Goal: Transaction & Acquisition: Purchase product/service

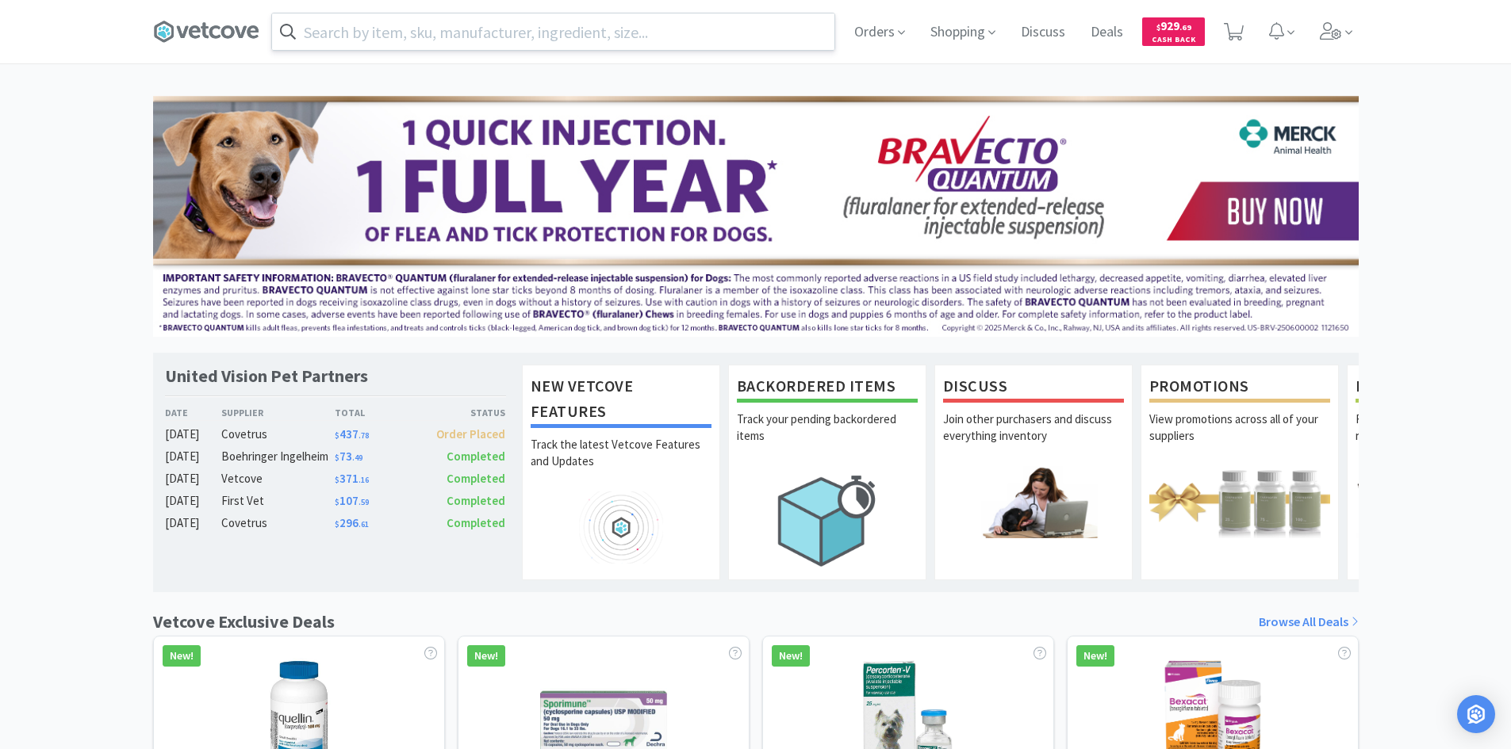
drag, startPoint x: 510, startPoint y: 21, endPoint x: 569, endPoint y: 24, distance: 58.8
click at [512, 21] on input "text" at bounding box center [553, 31] width 562 height 36
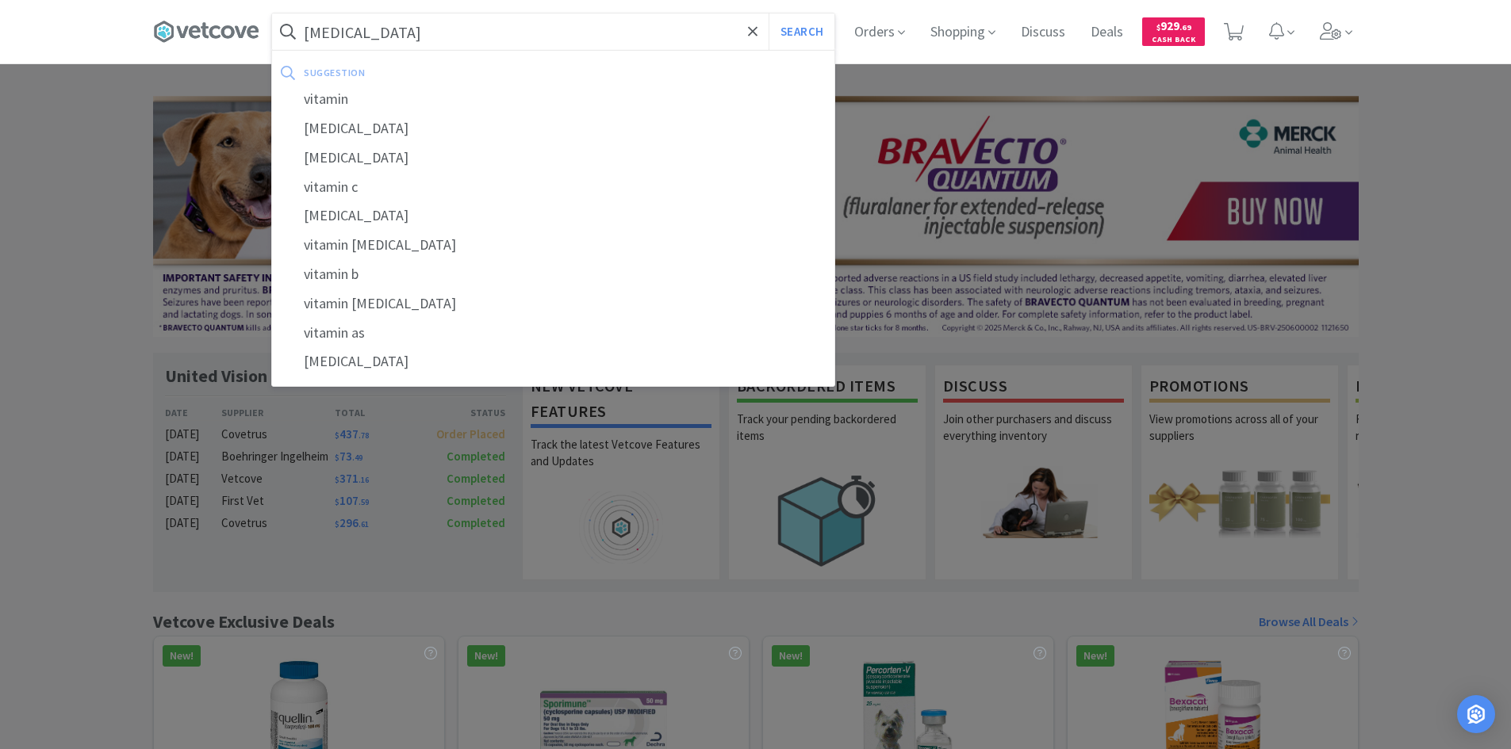
type input "[MEDICAL_DATA]"
click at [768, 13] on button "Search" at bounding box center [801, 31] width 66 height 36
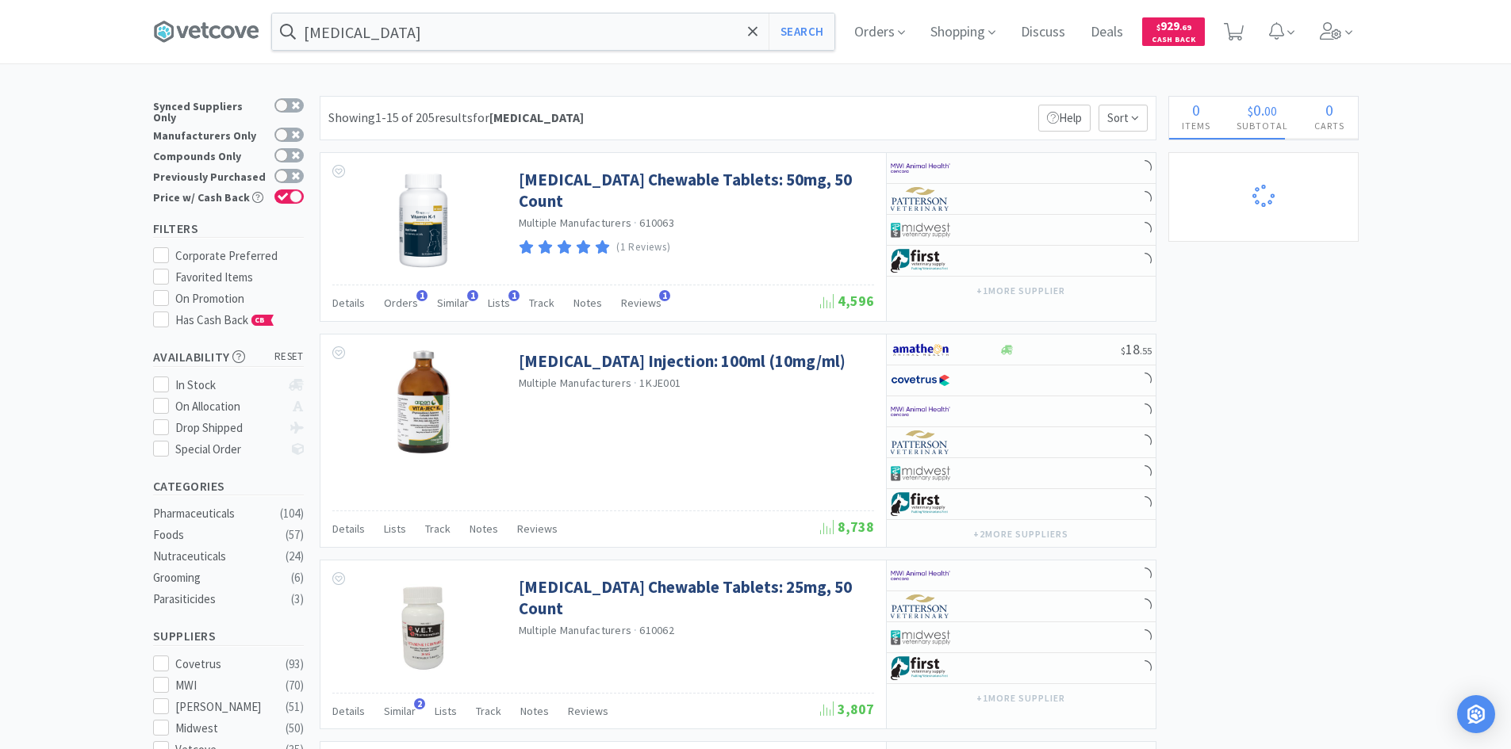
select select "20"
select select "1"
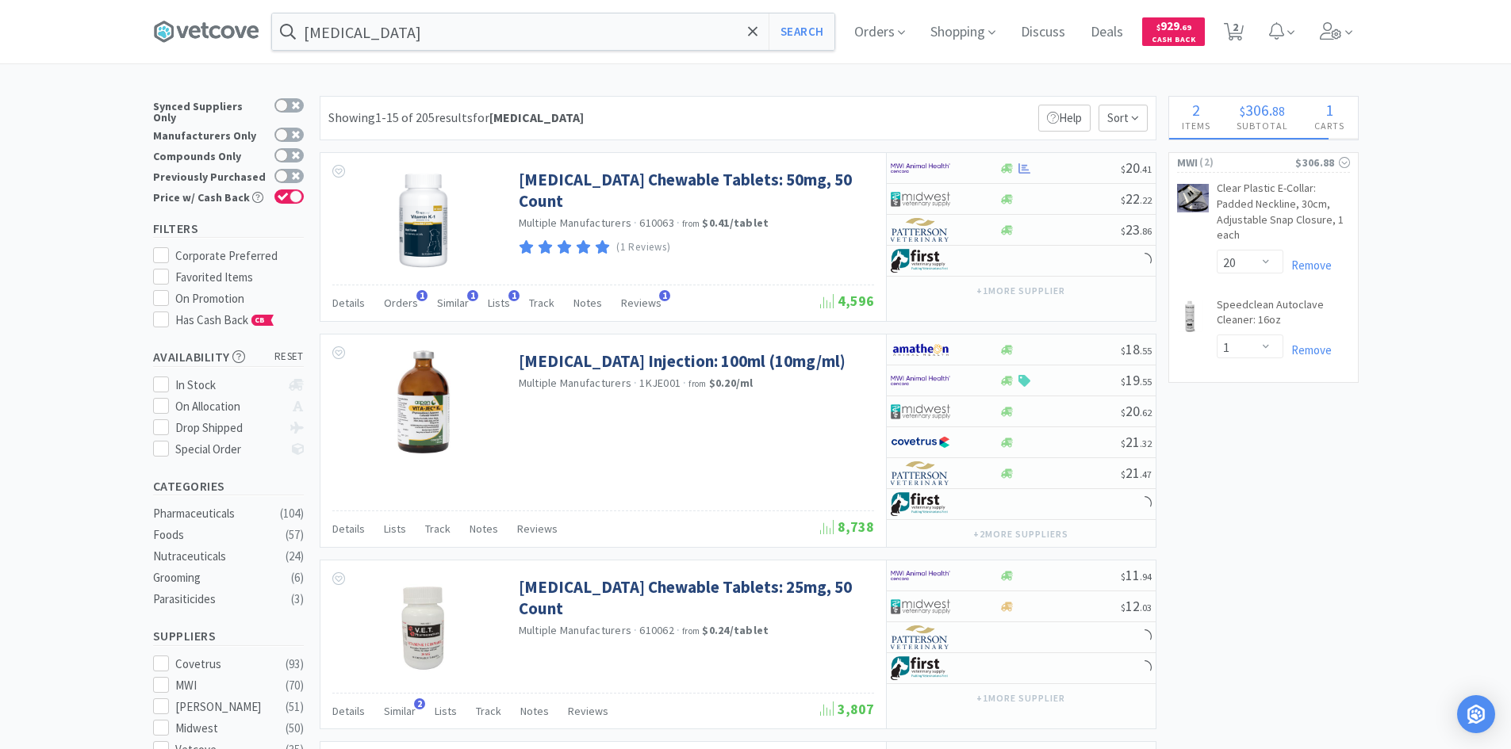
select select "2"
select select "3"
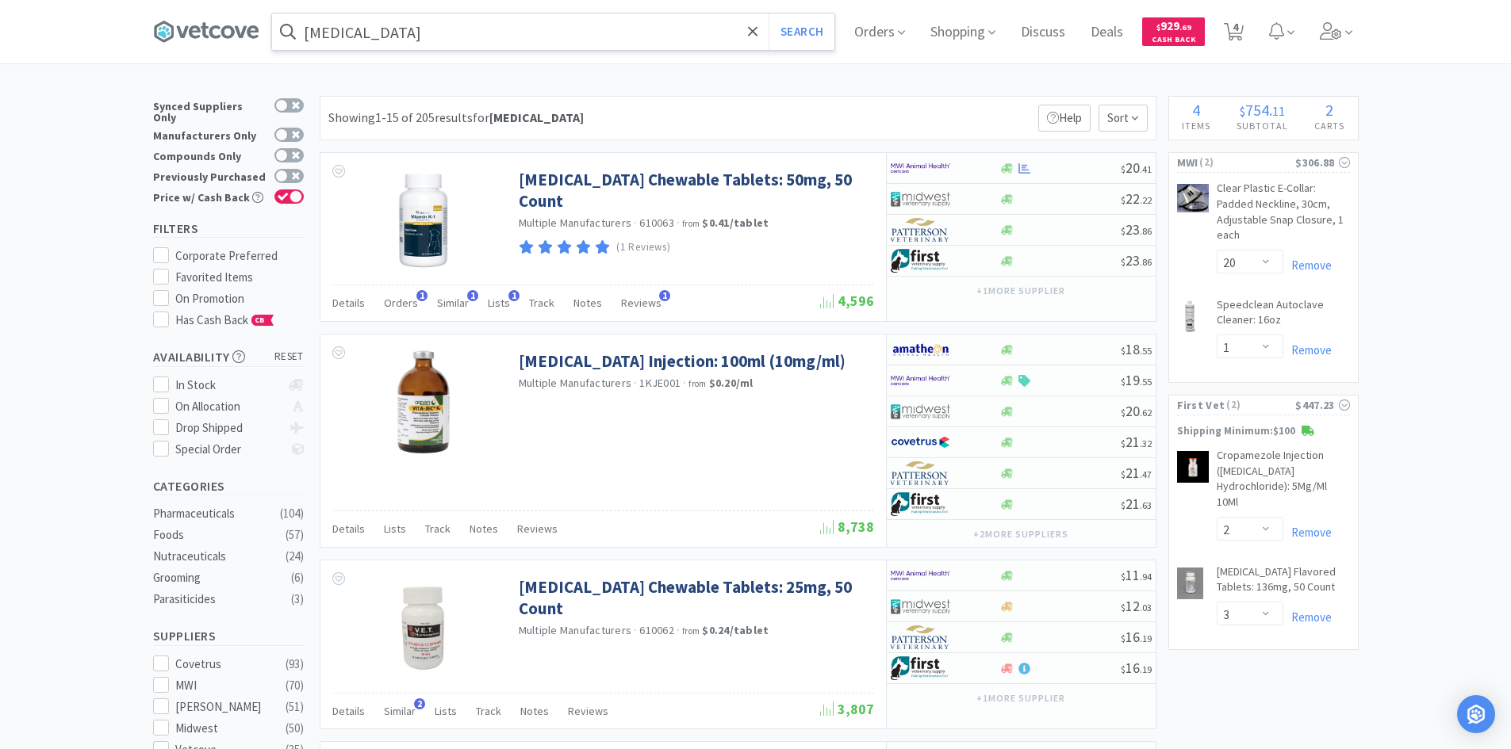
click at [471, 26] on input "[MEDICAL_DATA]" at bounding box center [553, 31] width 562 height 36
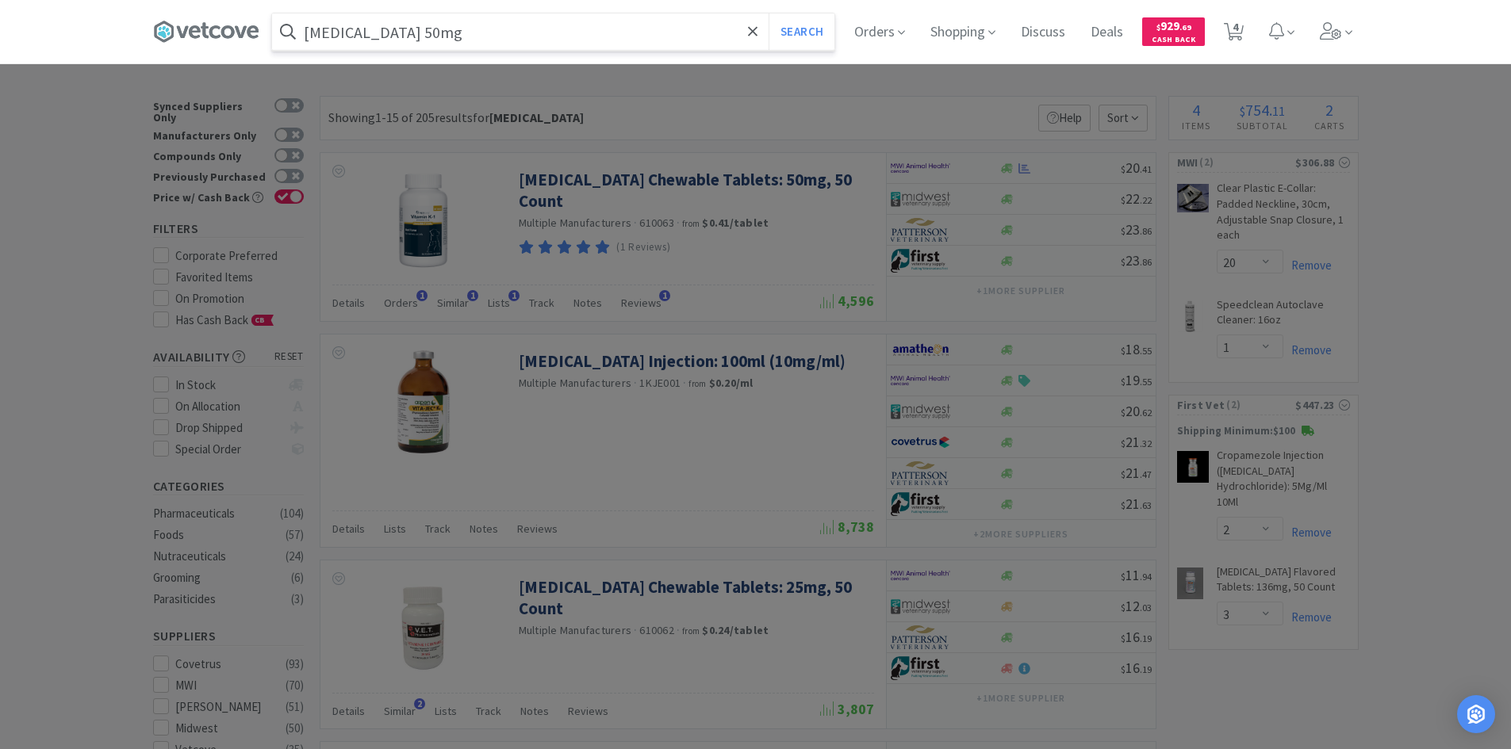
type input "[MEDICAL_DATA] 50mg"
click at [768, 13] on button "Search" at bounding box center [801, 31] width 66 height 36
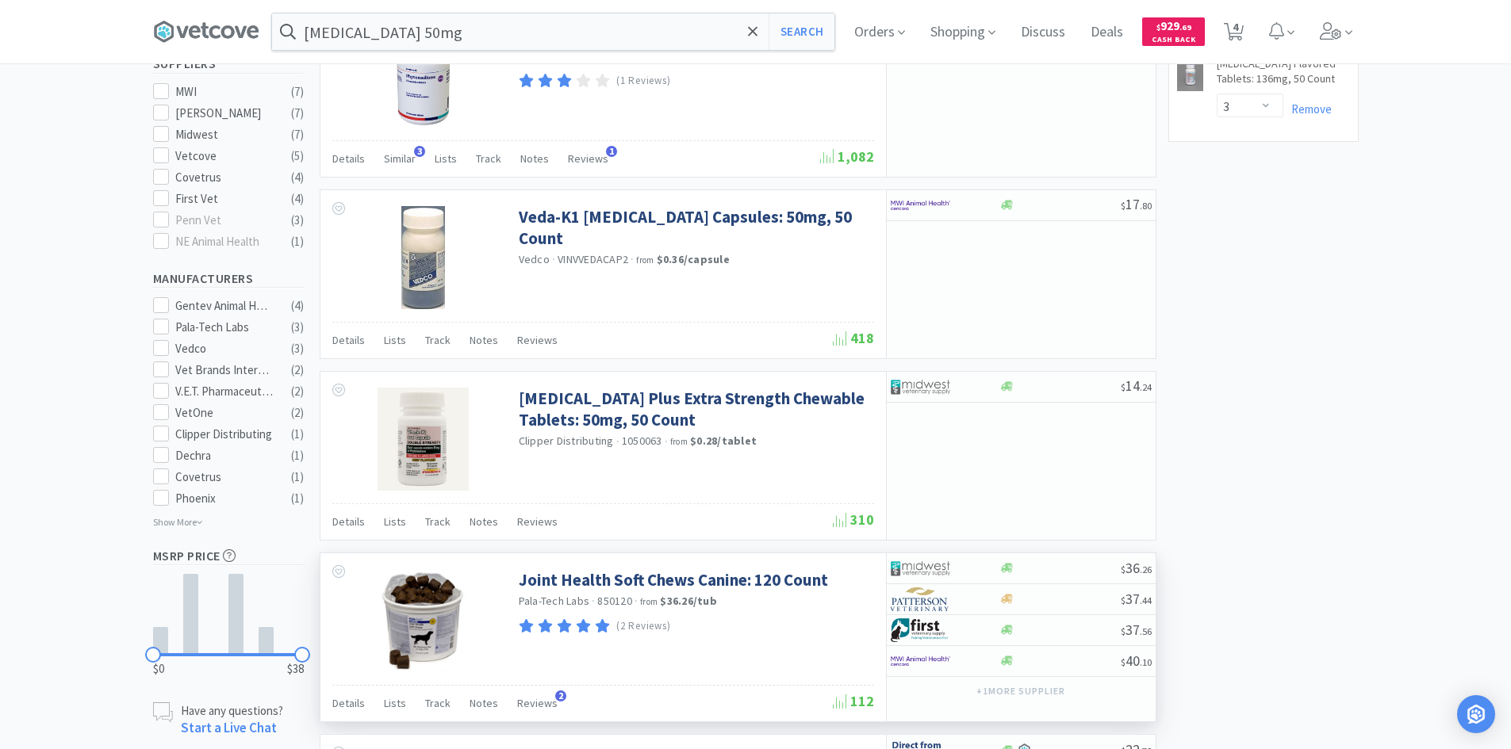
scroll to position [476, 0]
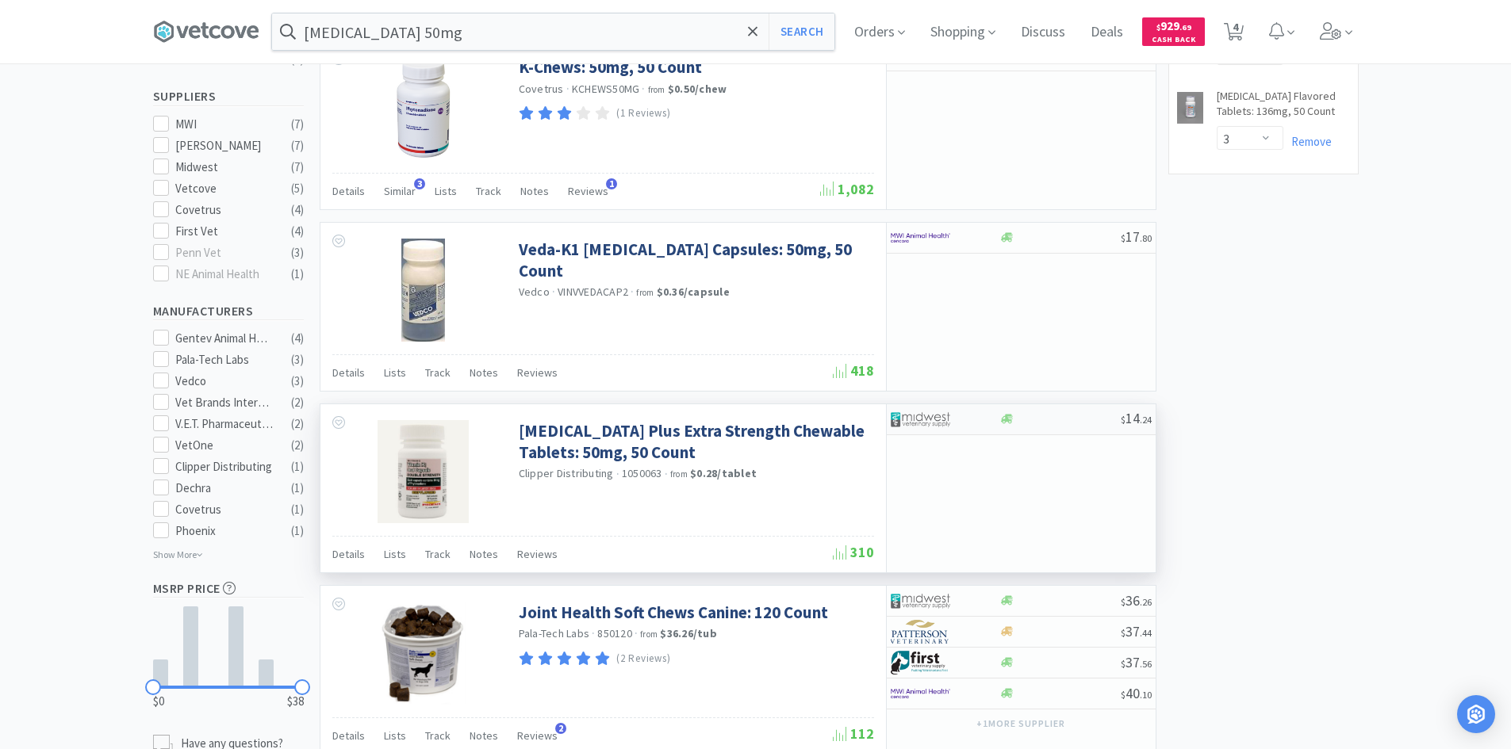
click at [1044, 412] on div "$ 14 . 24" at bounding box center [1021, 419] width 269 height 31
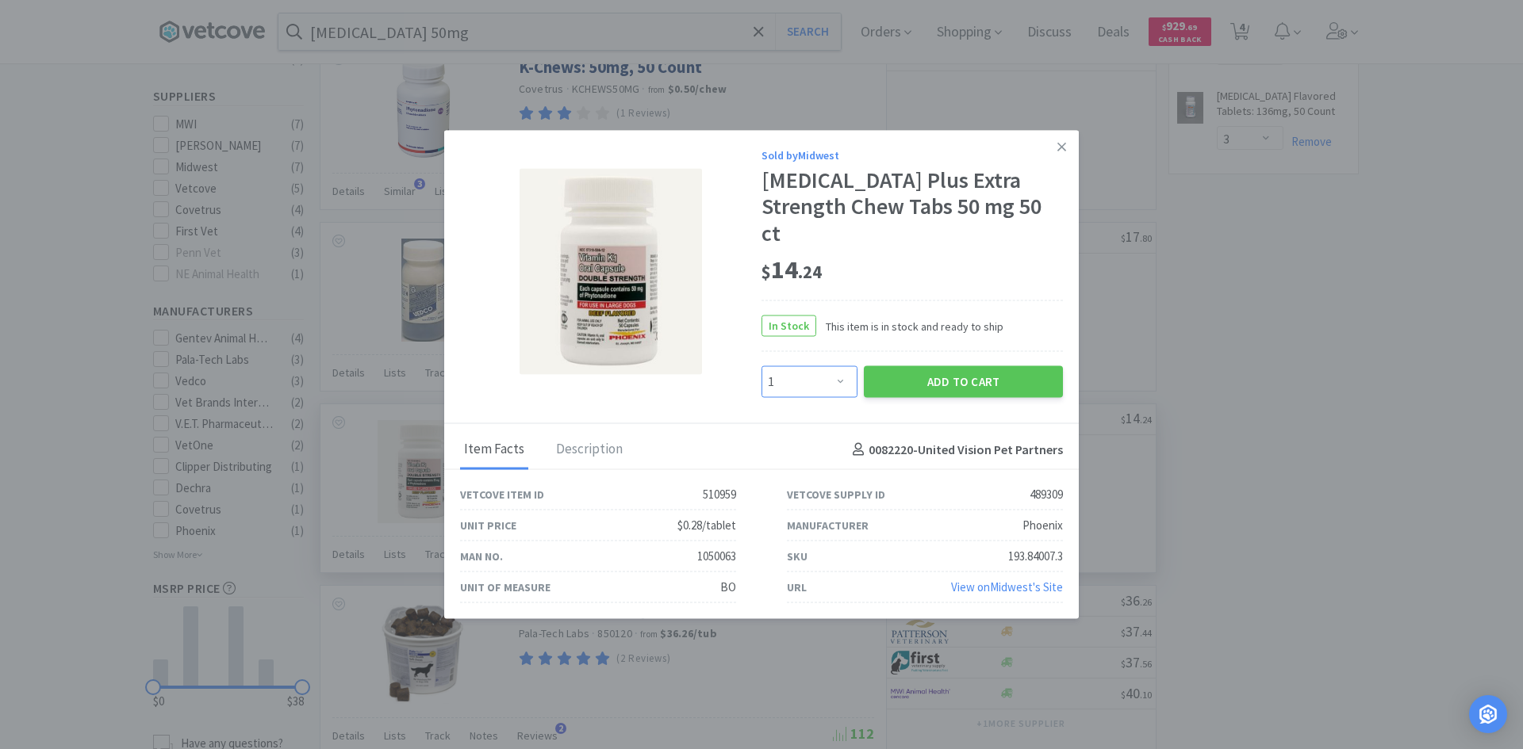
click at [820, 366] on select "Enter Quantity 1 2 3 4 5 6 7 8 9 10 11 12 13 14 15 16 17 18 19 20 Enter Quantity" at bounding box center [809, 382] width 96 height 32
select select "2"
click at [761, 366] on select "Enter Quantity 1 2 3 4 5 6 7 8 9 10 11 12 13 14 15 16 17 18 19 20 Enter Quantity" at bounding box center [809, 382] width 96 height 32
click at [963, 366] on button "Add to Cart" at bounding box center [963, 382] width 199 height 32
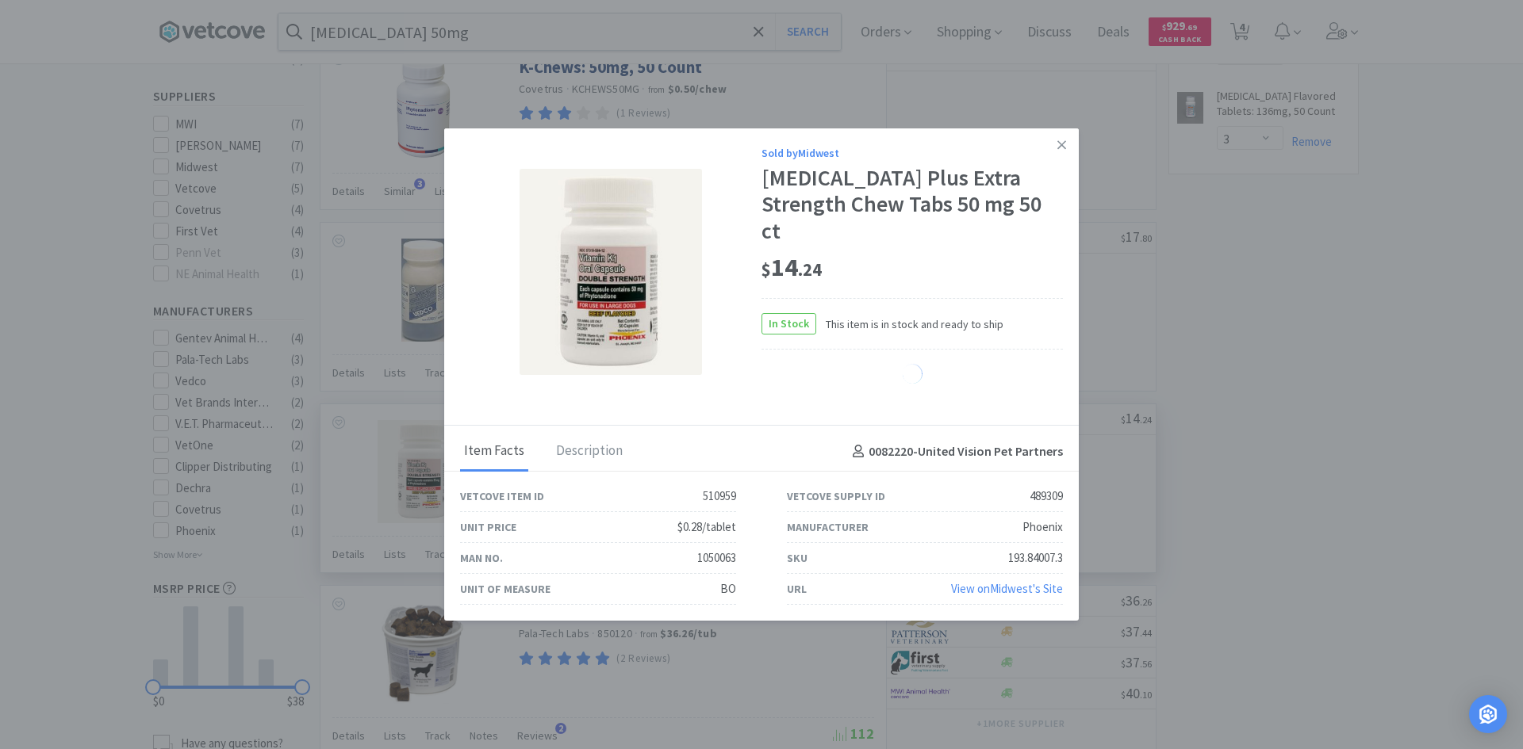
select select "2"
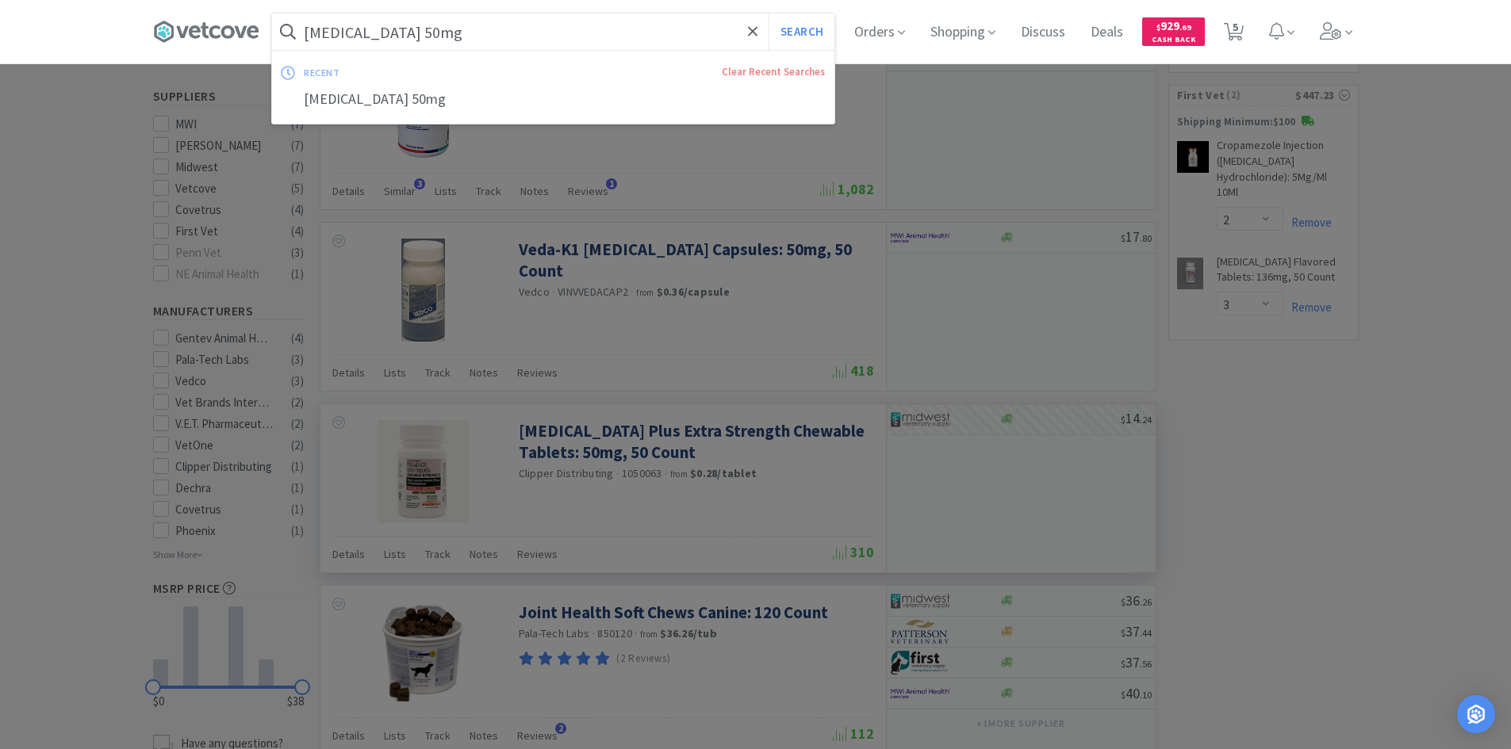
click at [664, 26] on input "[MEDICAL_DATA] 50mg" at bounding box center [553, 31] width 562 height 36
type input "trizchlor spray"
click at [768, 13] on button "Search" at bounding box center [801, 31] width 66 height 36
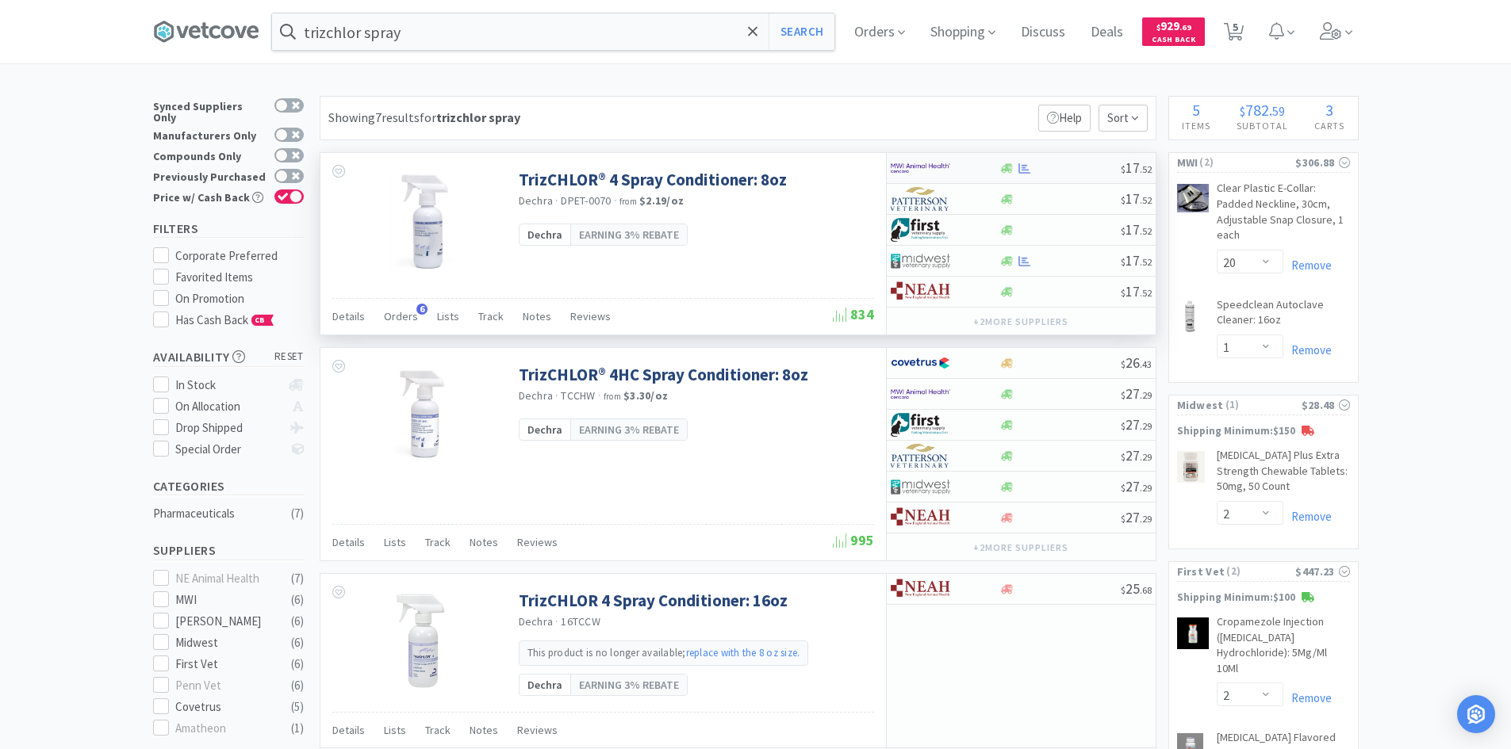
click at [978, 159] on div at bounding box center [945, 168] width 109 height 27
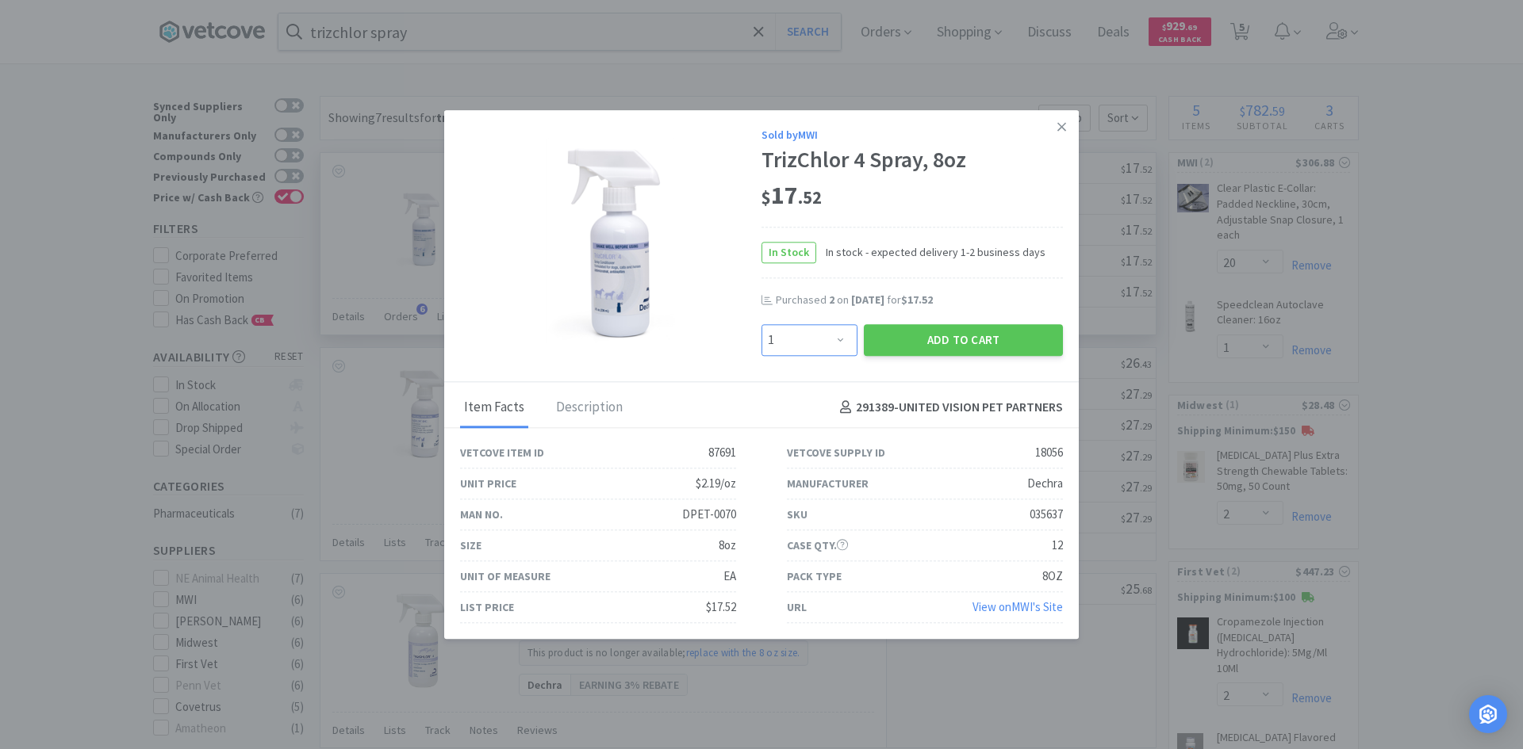
click at [828, 336] on select "Enter Quantity 1 2 3 4 5 6 7 8 9 10 11 12 13 14 15 16 17 18 19 20 Enter Quantity" at bounding box center [809, 340] width 96 height 32
select select "2"
click at [761, 324] on select "Enter Quantity 1 2 3 4 5 6 7 8 9 10 11 12 13 14 15 16 17 18 19 20 Enter Quantity" at bounding box center [809, 340] width 96 height 32
click at [887, 346] on button "Add to Cart" at bounding box center [963, 340] width 199 height 32
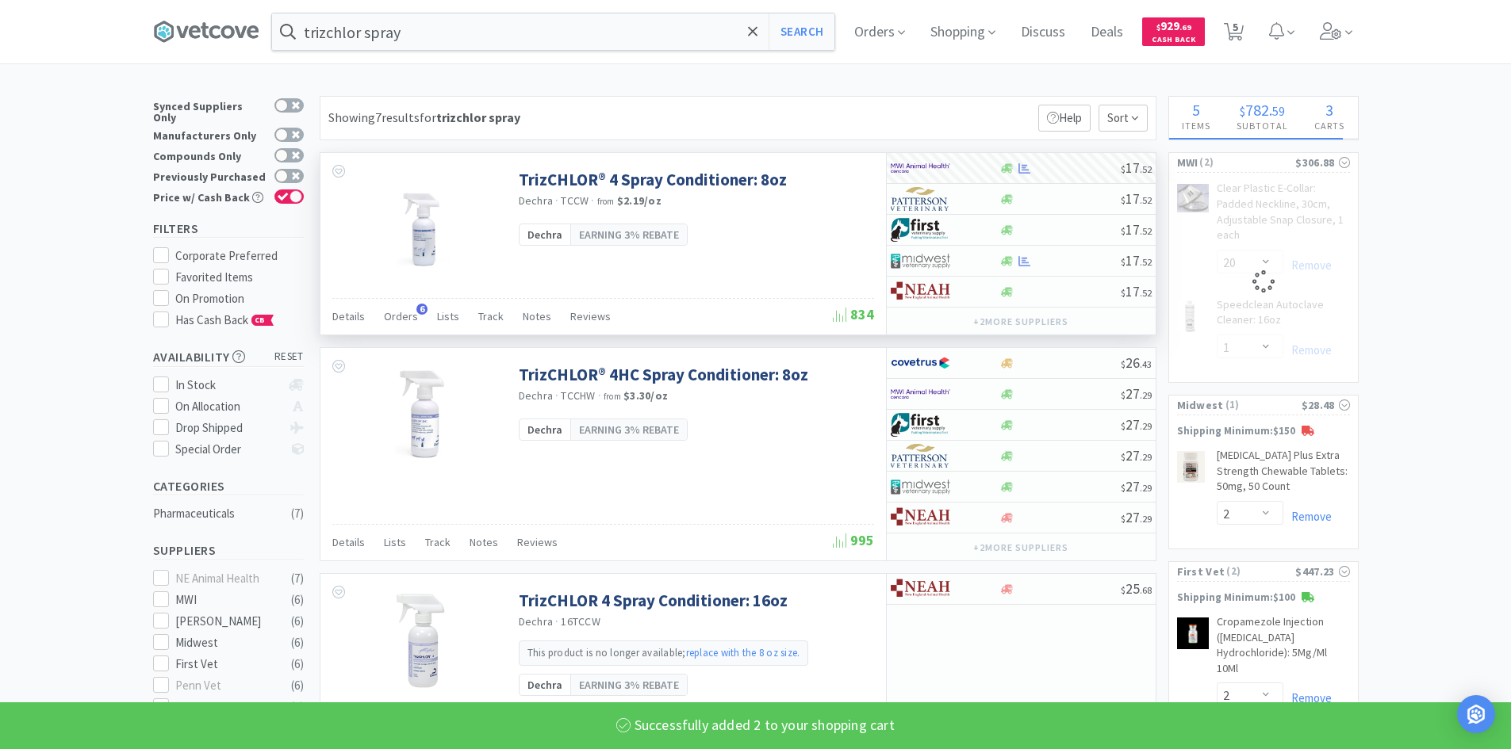
select select "2"
